Goal: Task Accomplishment & Management: Manage account settings

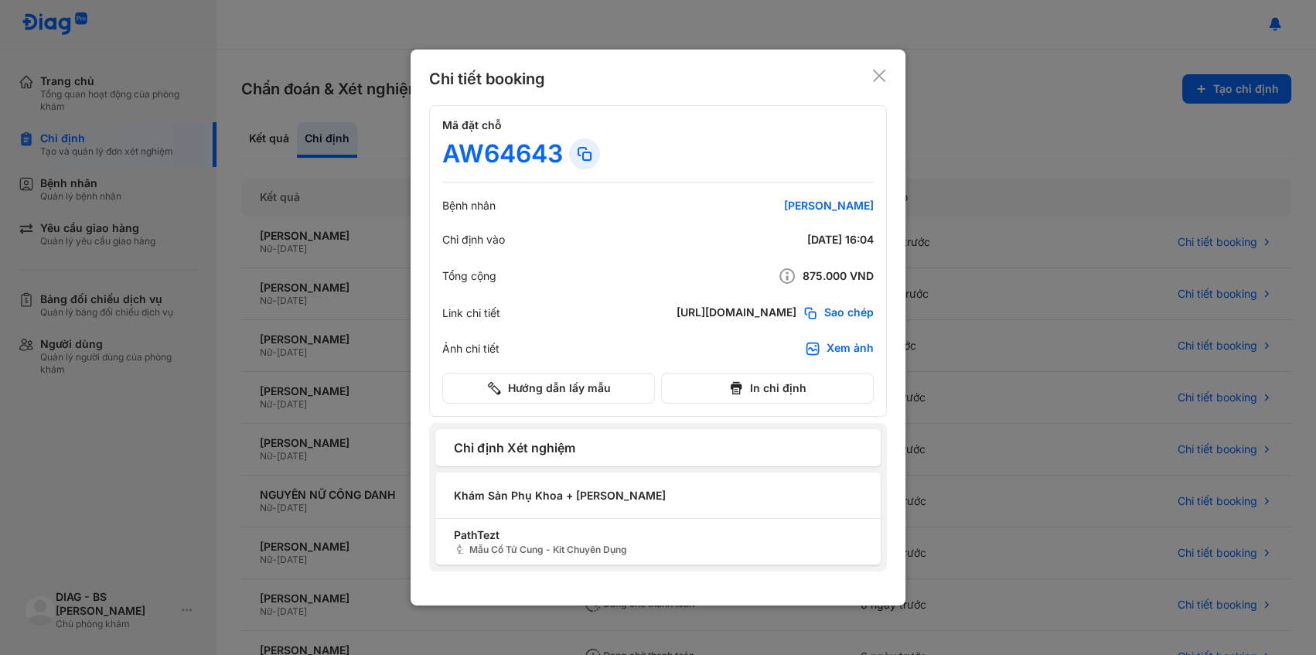
click at [874, 77] on icon at bounding box center [878, 75] width 15 height 15
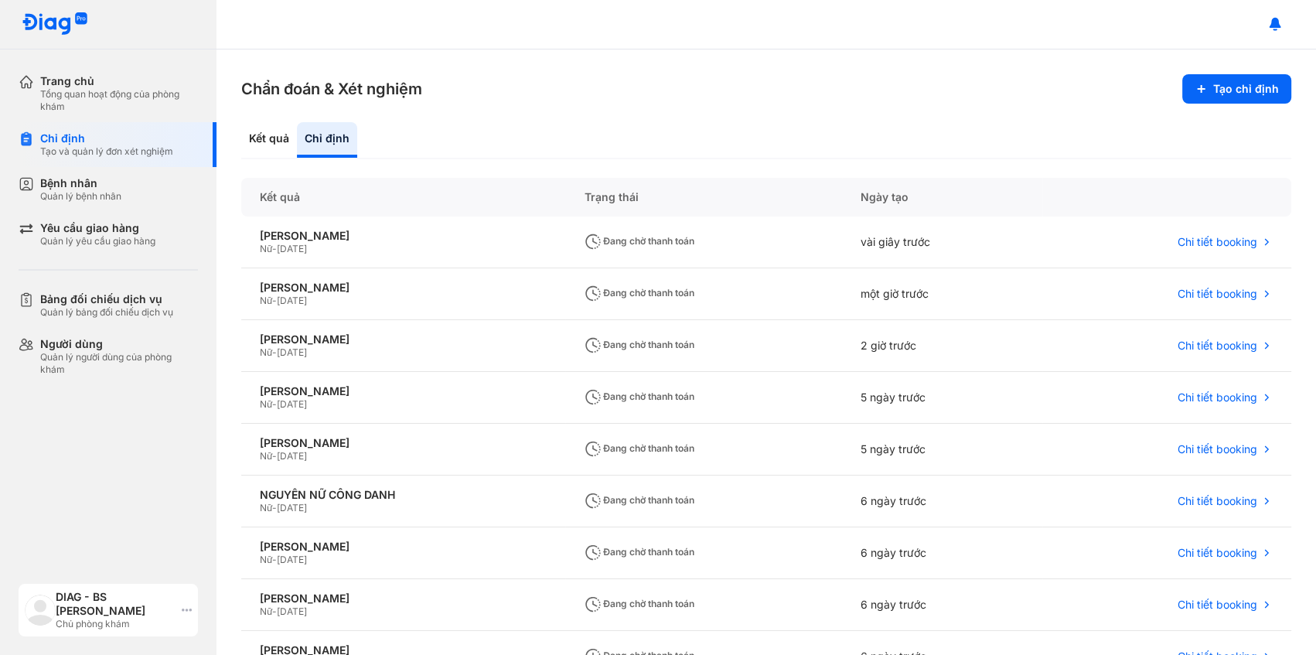
click at [56, 606] on div "DIAG - BS Nguyễn Minh Văn" at bounding box center [116, 604] width 120 height 28
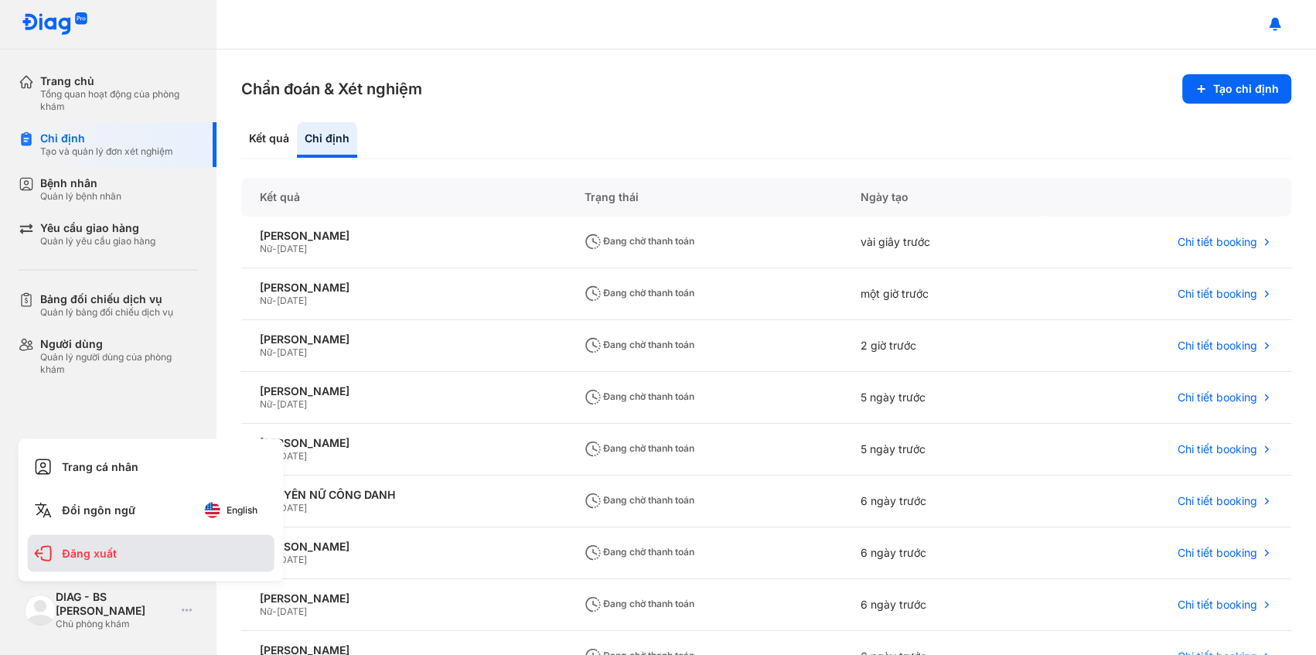
click at [70, 547] on div "Đăng xuất" at bounding box center [151, 553] width 247 height 37
